Goal: Information Seeking & Learning: Learn about a topic

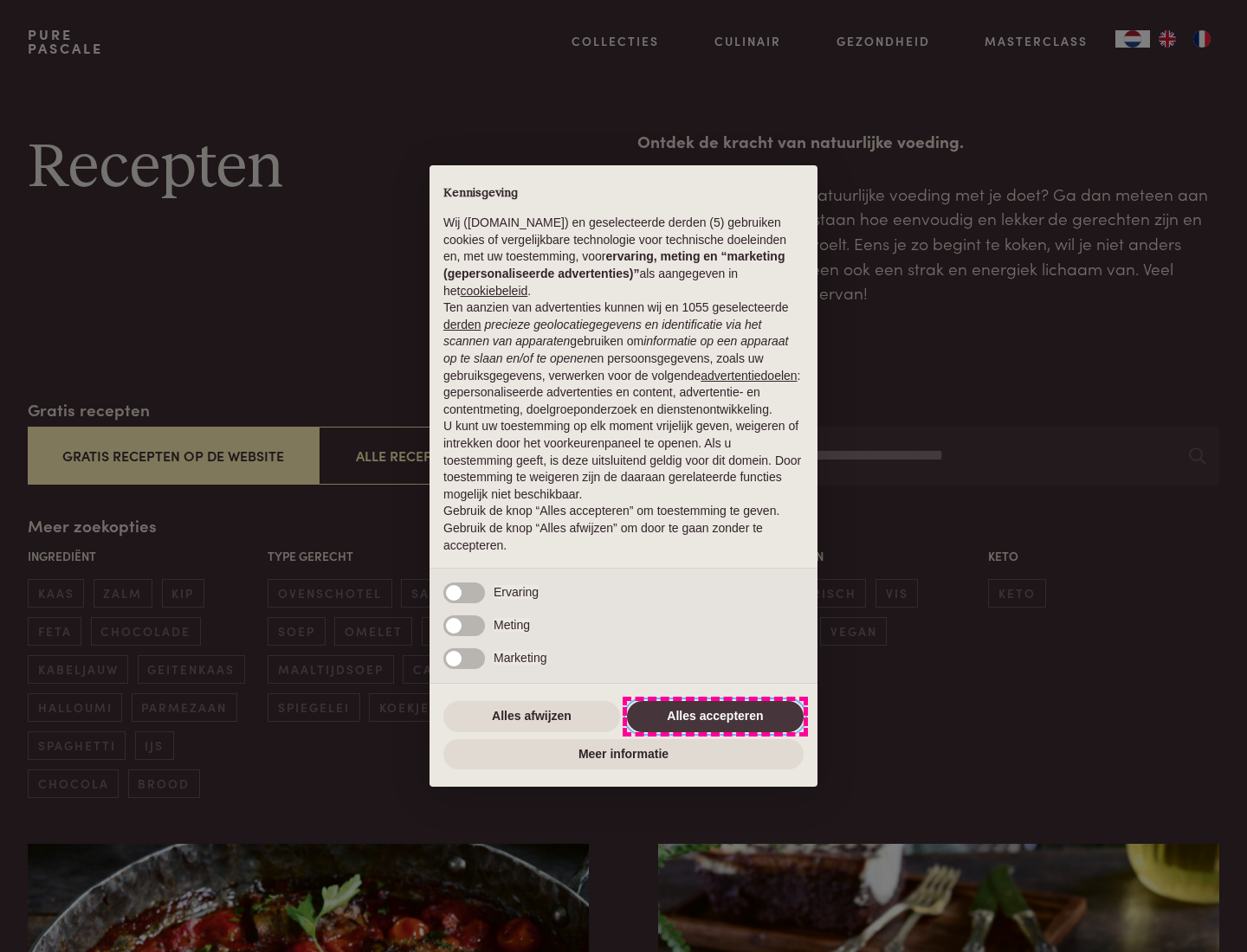
click at [715, 716] on button "Alles accepteren" at bounding box center [715, 716] width 177 height 31
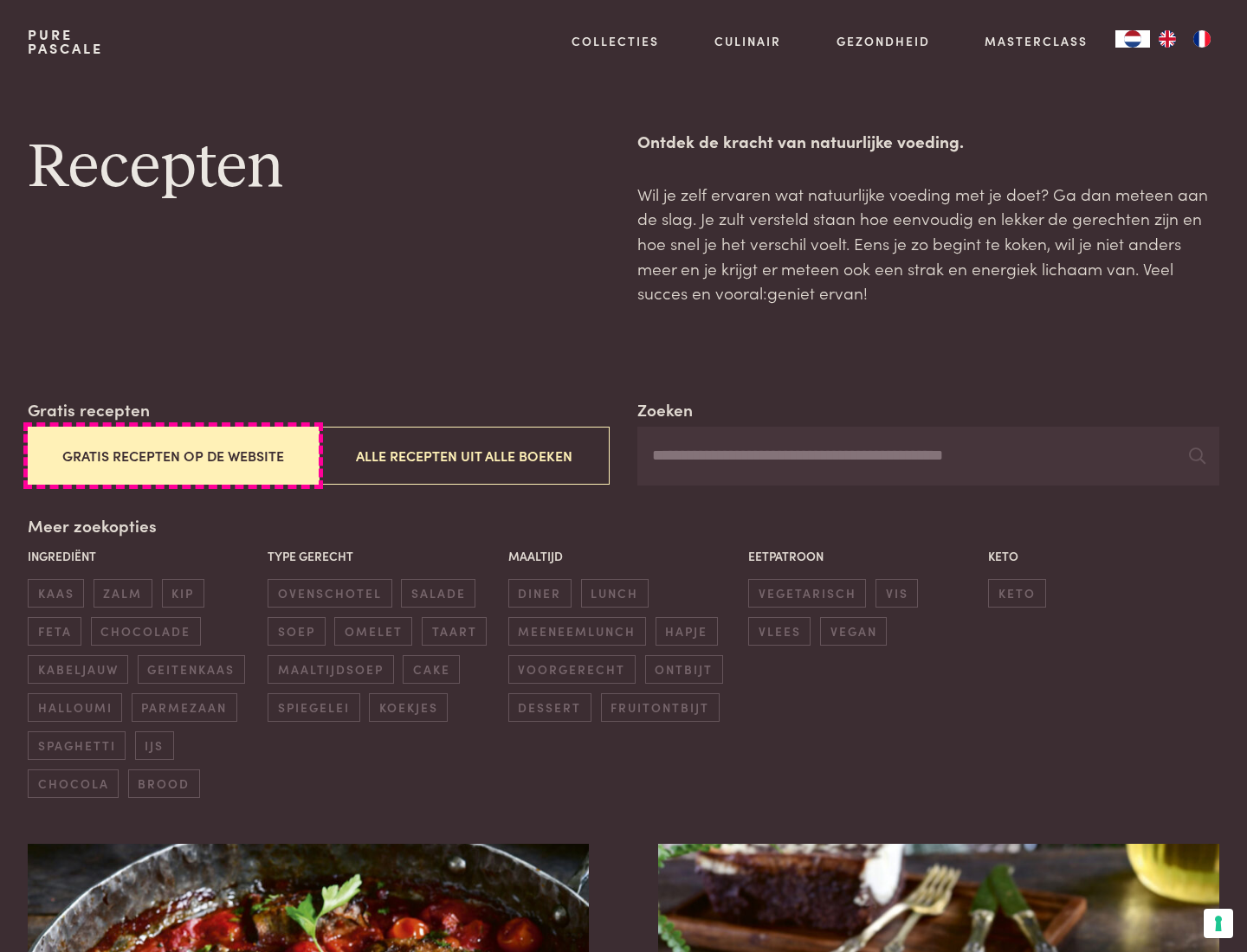
click at [172, 456] on button "Gratis recepten op de website" at bounding box center [173, 456] width 291 height 58
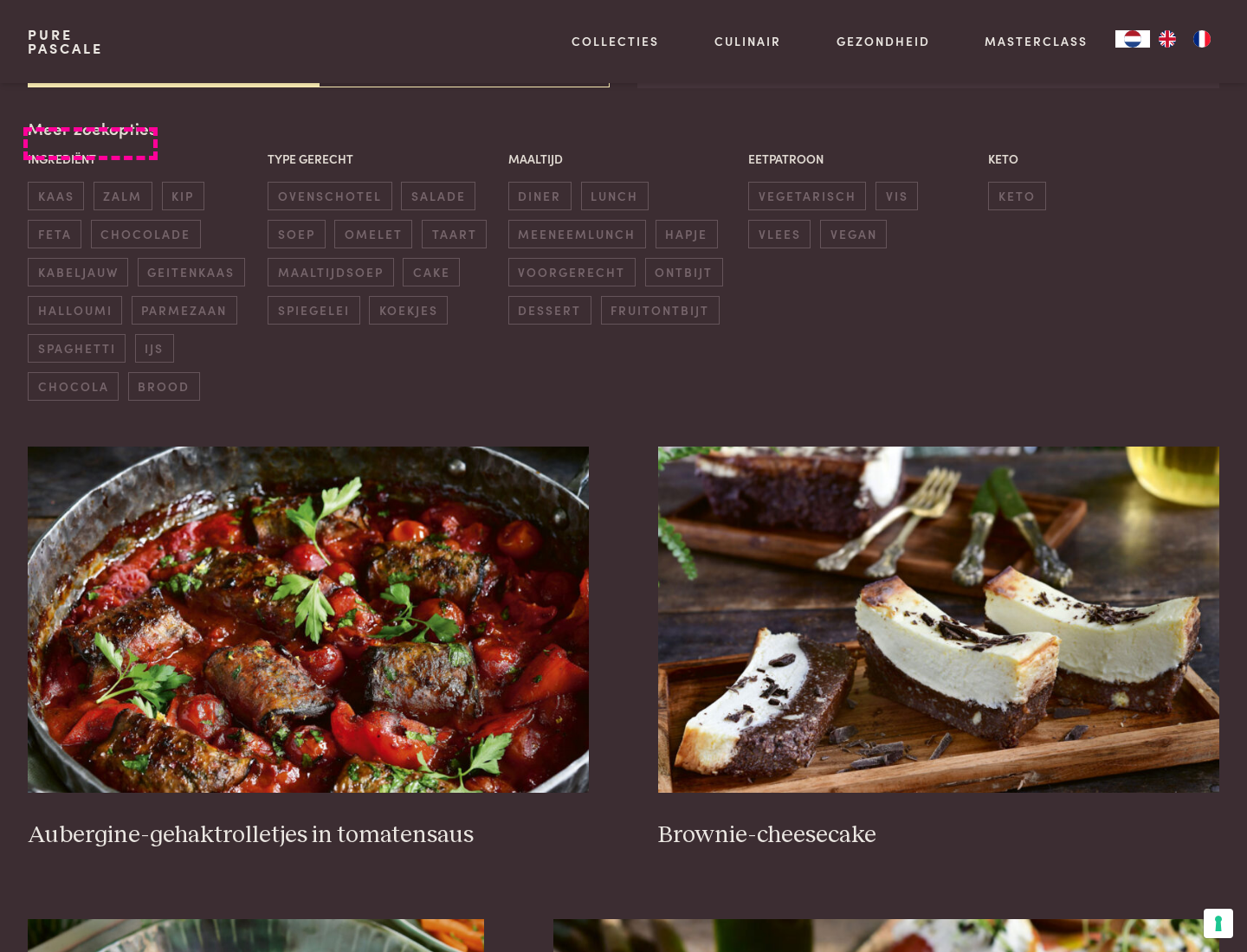
click at [90, 128] on div "Meer zoekopties Ingrediënt kaas zalm kip feta chocolade kabeljauw geitenkaas ha…" at bounding box center [623, 258] width 1191 height 284
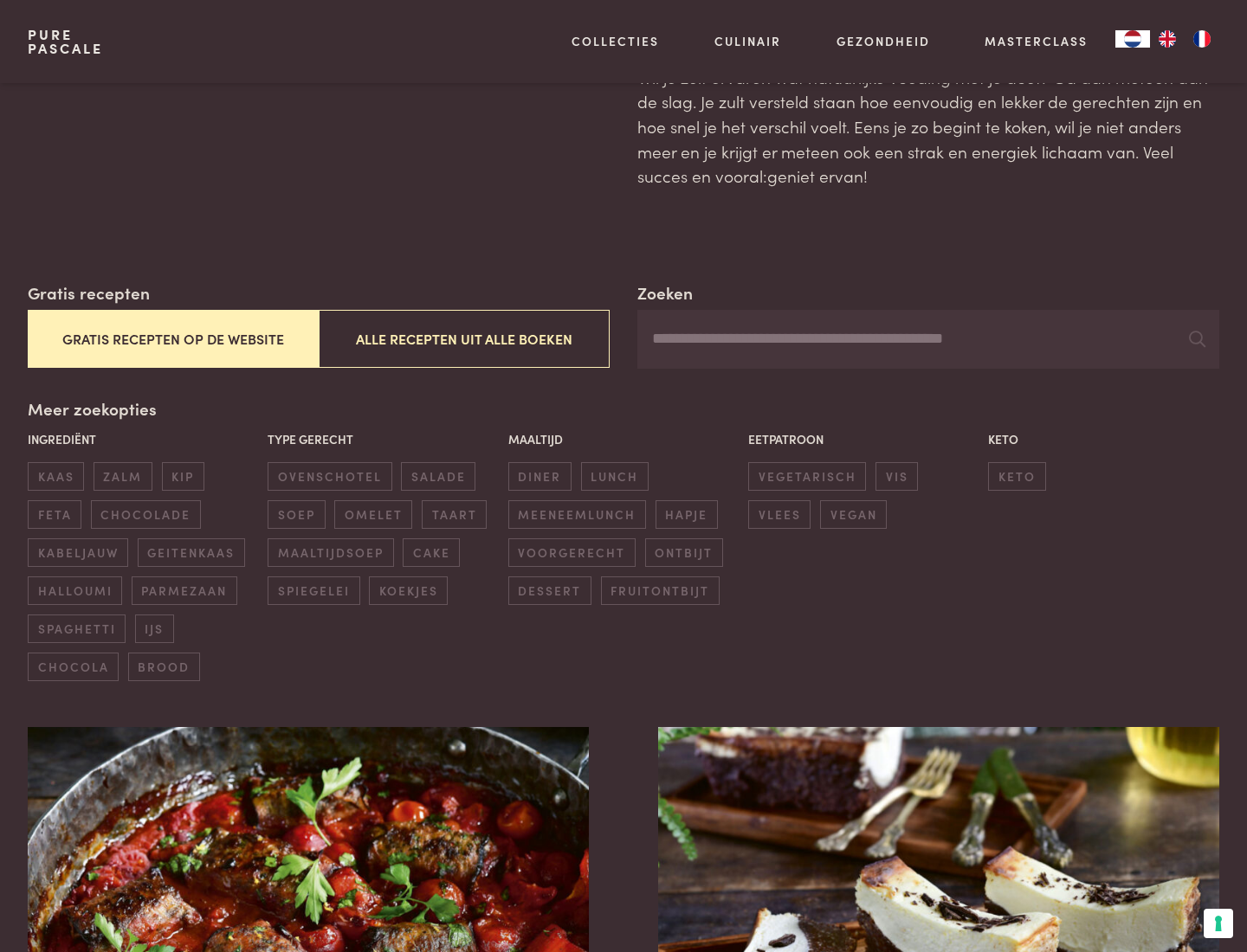
click at [122, 476] on span "zalm" at bounding box center [123, 476] width 59 height 29
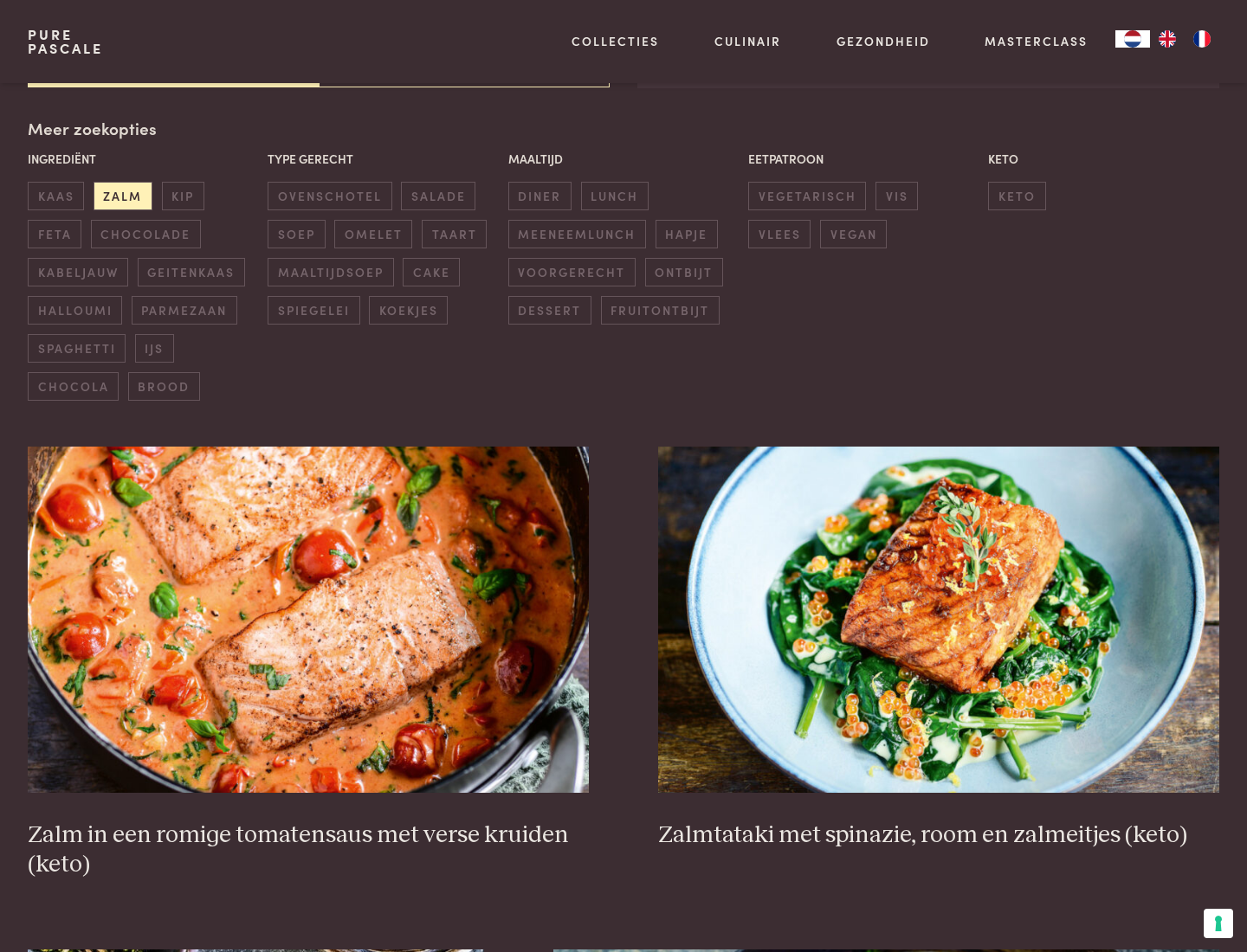
click at [614, 196] on span "lunch" at bounding box center [614, 196] width 68 height 29
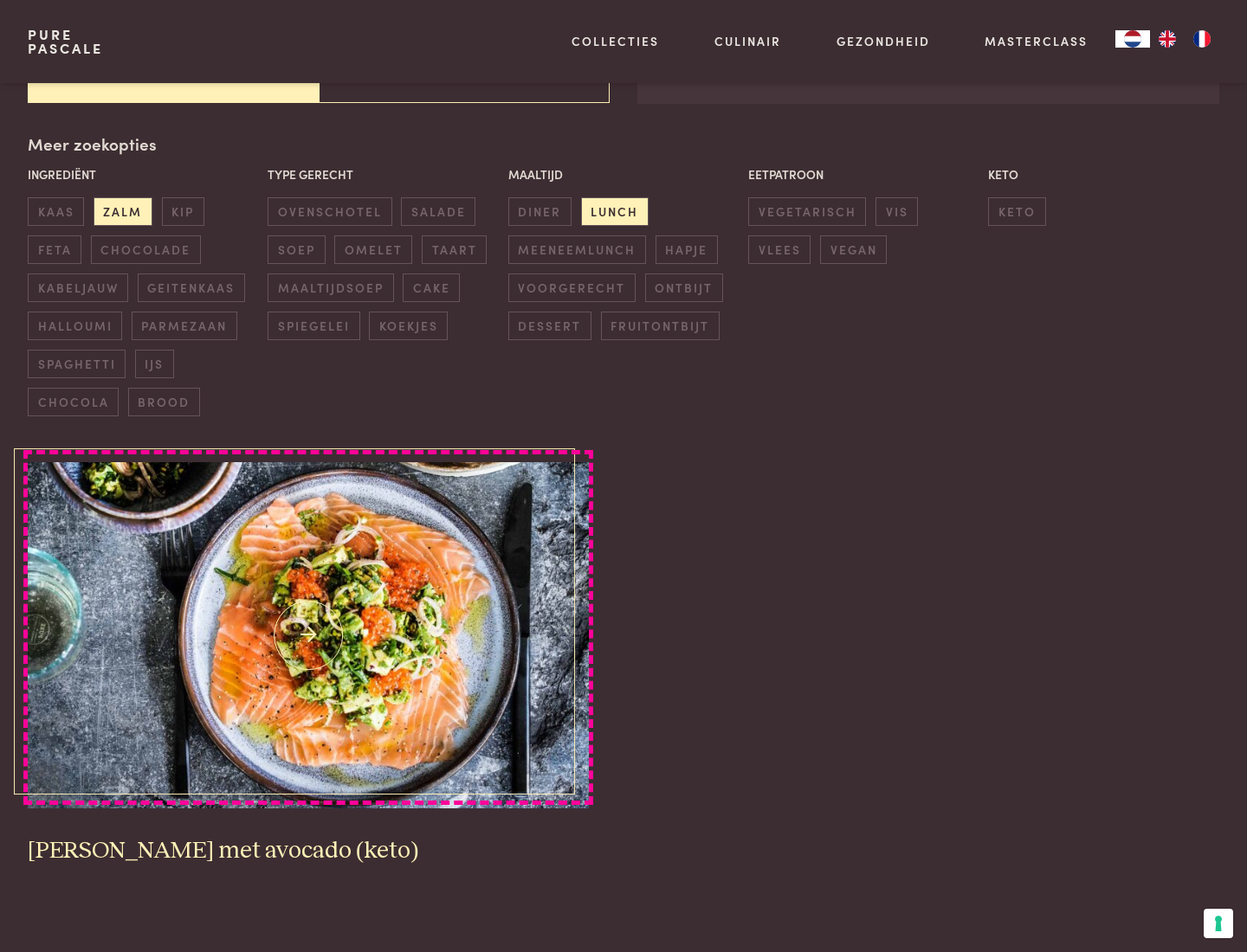
click at [308, 636] on img at bounding box center [308, 635] width 561 height 346
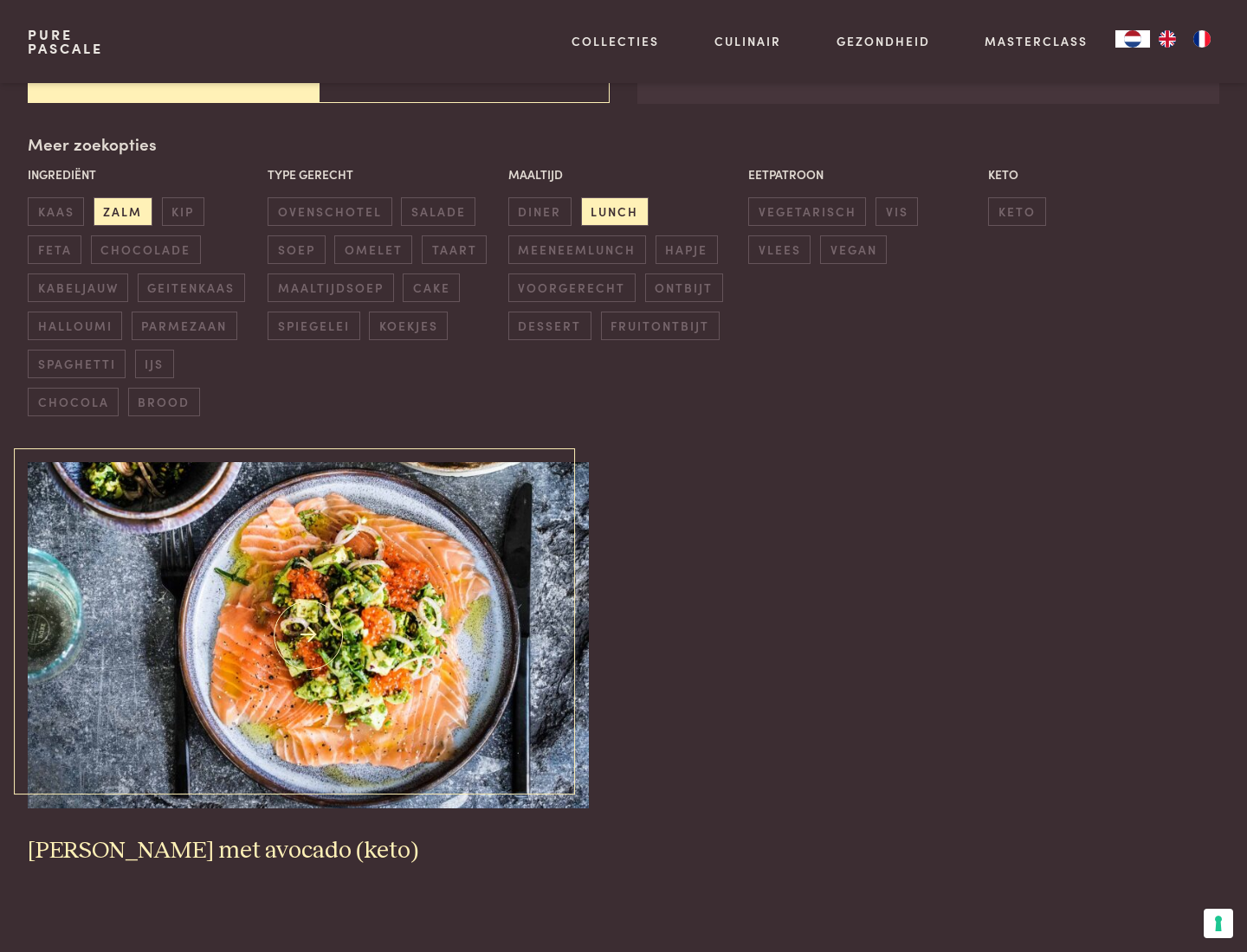
scroll to position [380, 0]
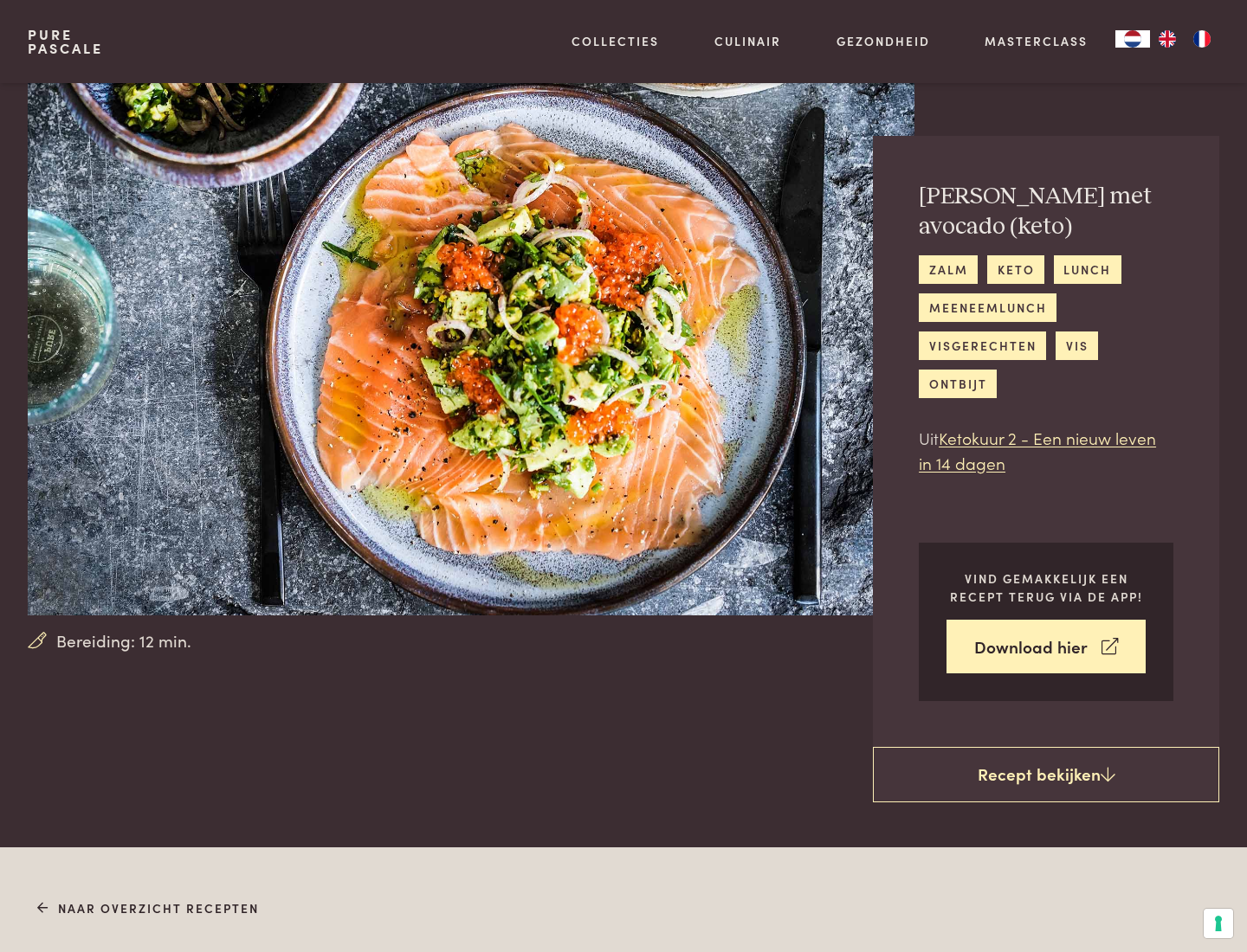
scroll to position [992, 0]
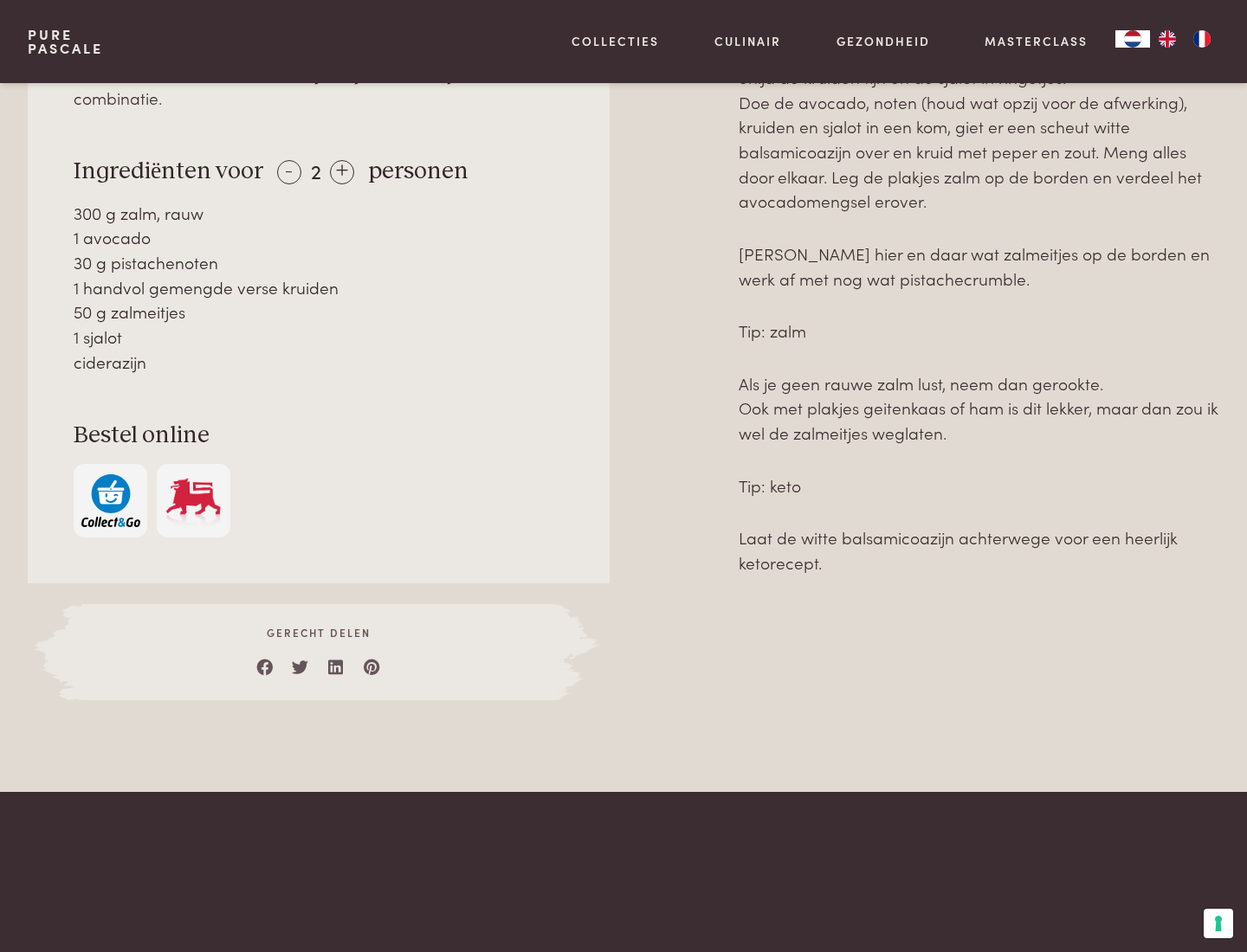
click at [110, 476] on img "button" at bounding box center [111, 501] width 59 height 53
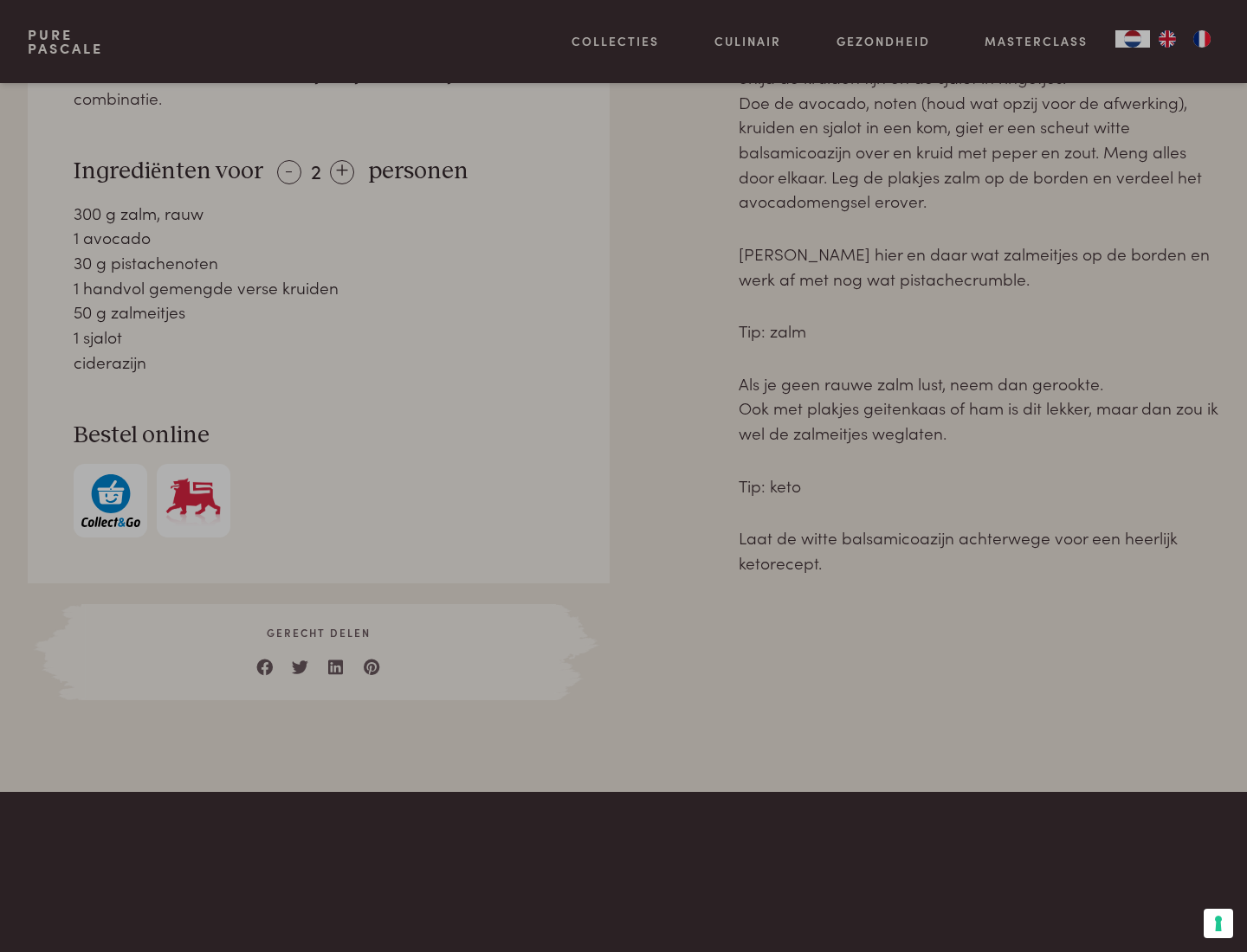
scroll to position [704, 0]
